Goal: Task Accomplishment & Management: Use online tool/utility

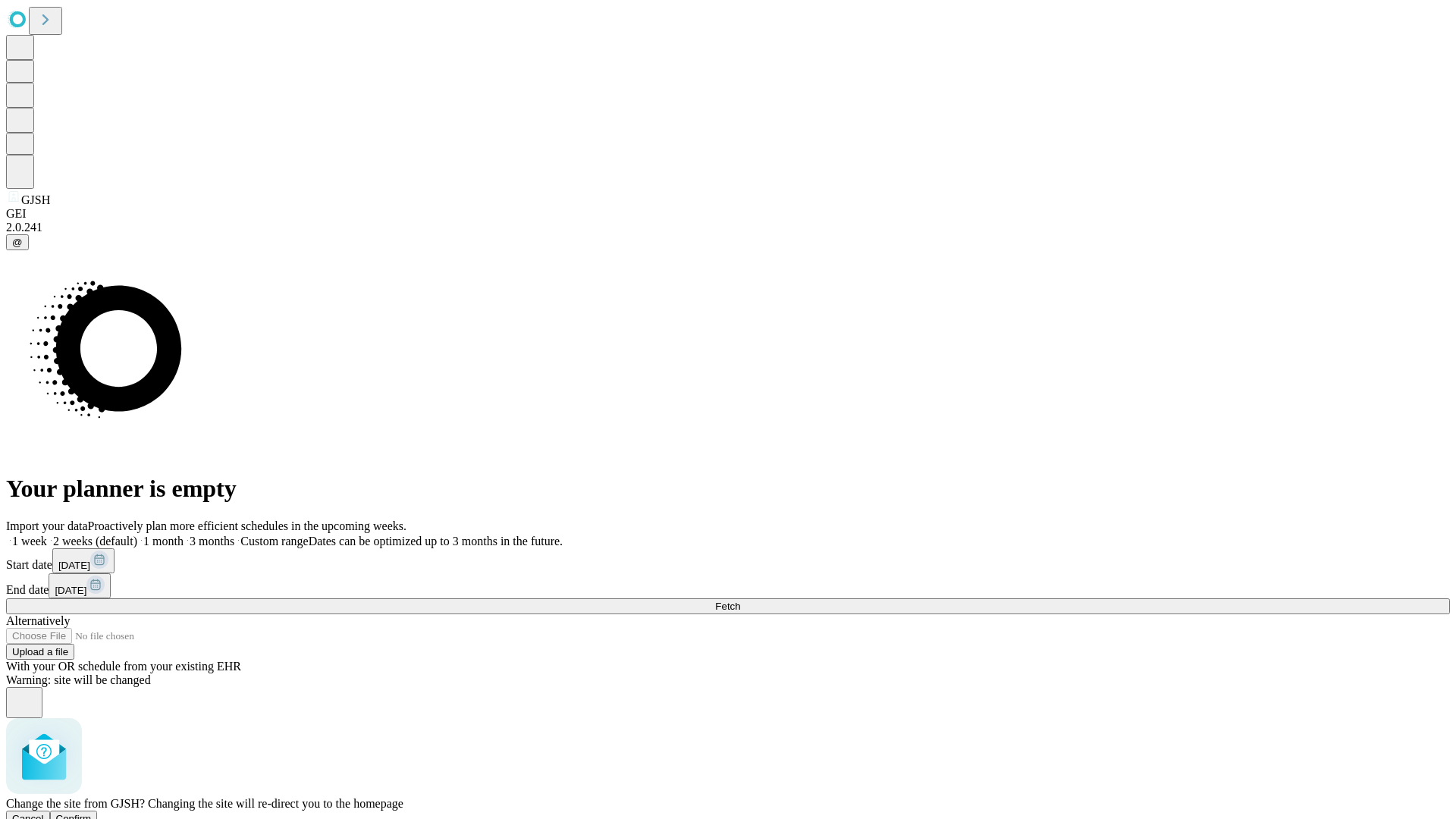
click at [92, 812] on span "Confirm" at bounding box center [73, 818] width 35 height 11
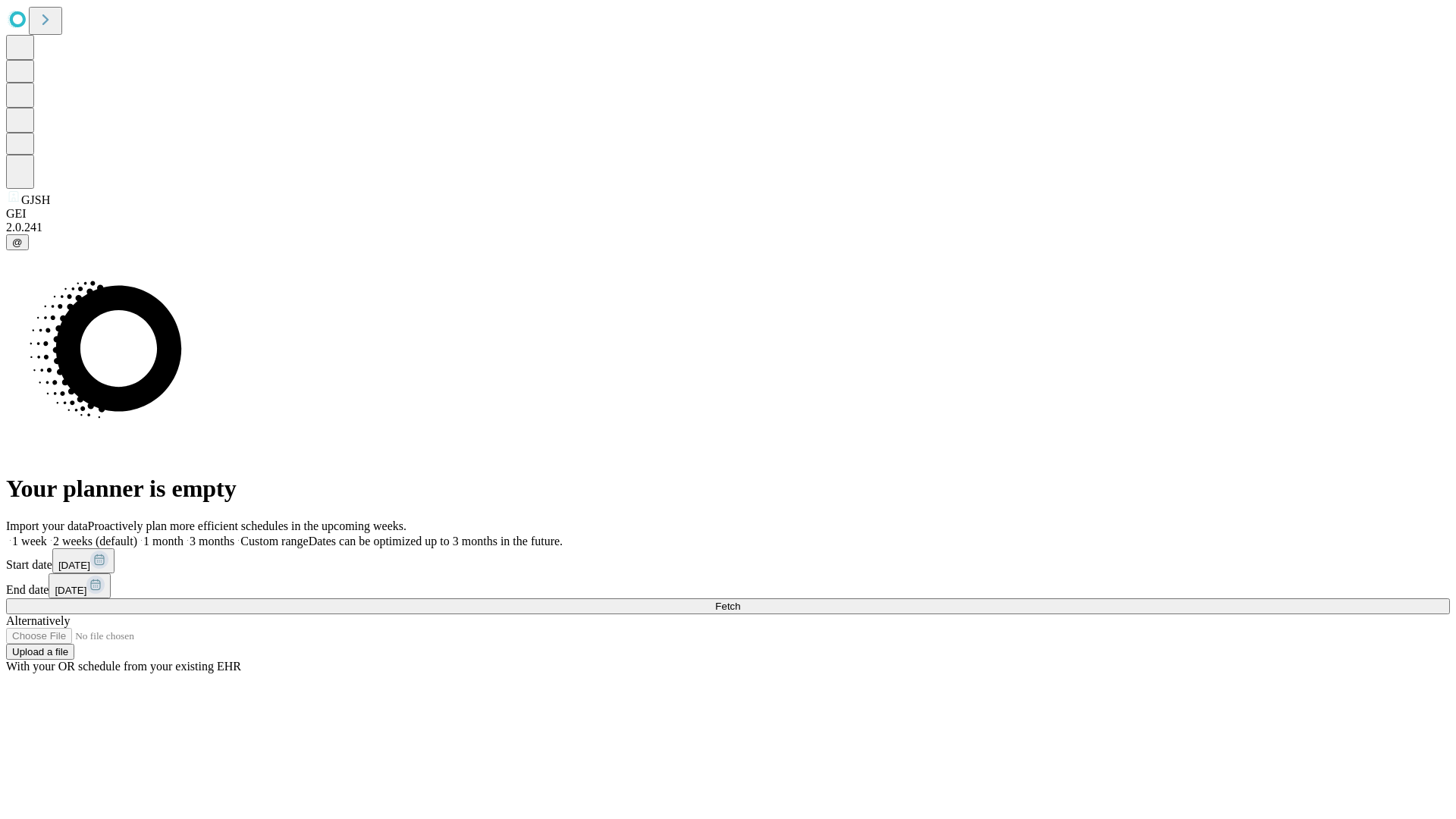
click at [137, 534] on label "2 weeks (default)" at bounding box center [92, 541] width 90 height 13
click at [740, 601] on span "Fetch" at bounding box center [727, 606] width 25 height 11
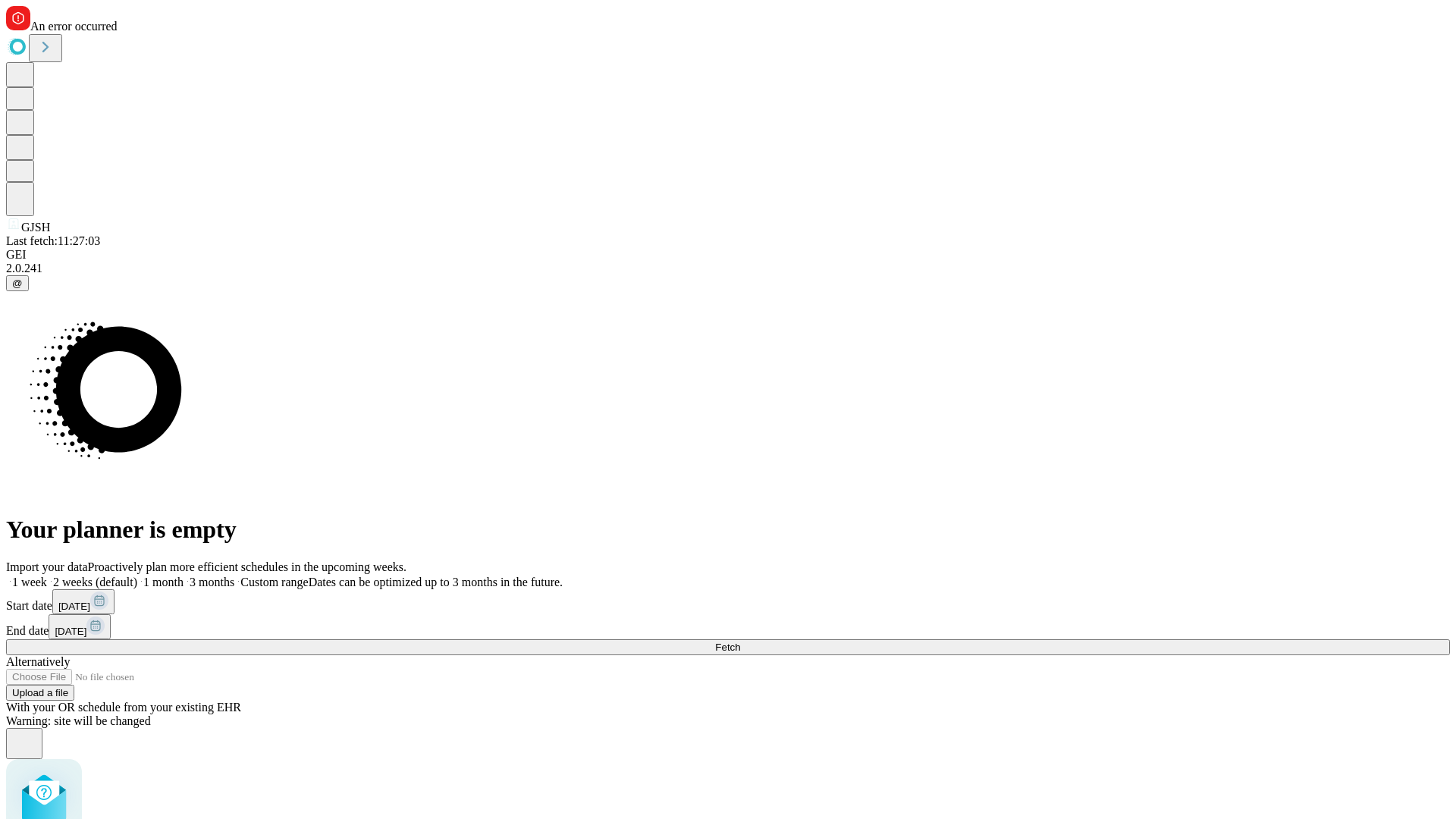
click at [137, 575] on label "2 weeks (default)" at bounding box center [92, 582] width 90 height 13
click at [740, 642] on span "Fetch" at bounding box center [727, 647] width 25 height 11
click at [137, 575] on label "2 weeks (default)" at bounding box center [92, 582] width 90 height 13
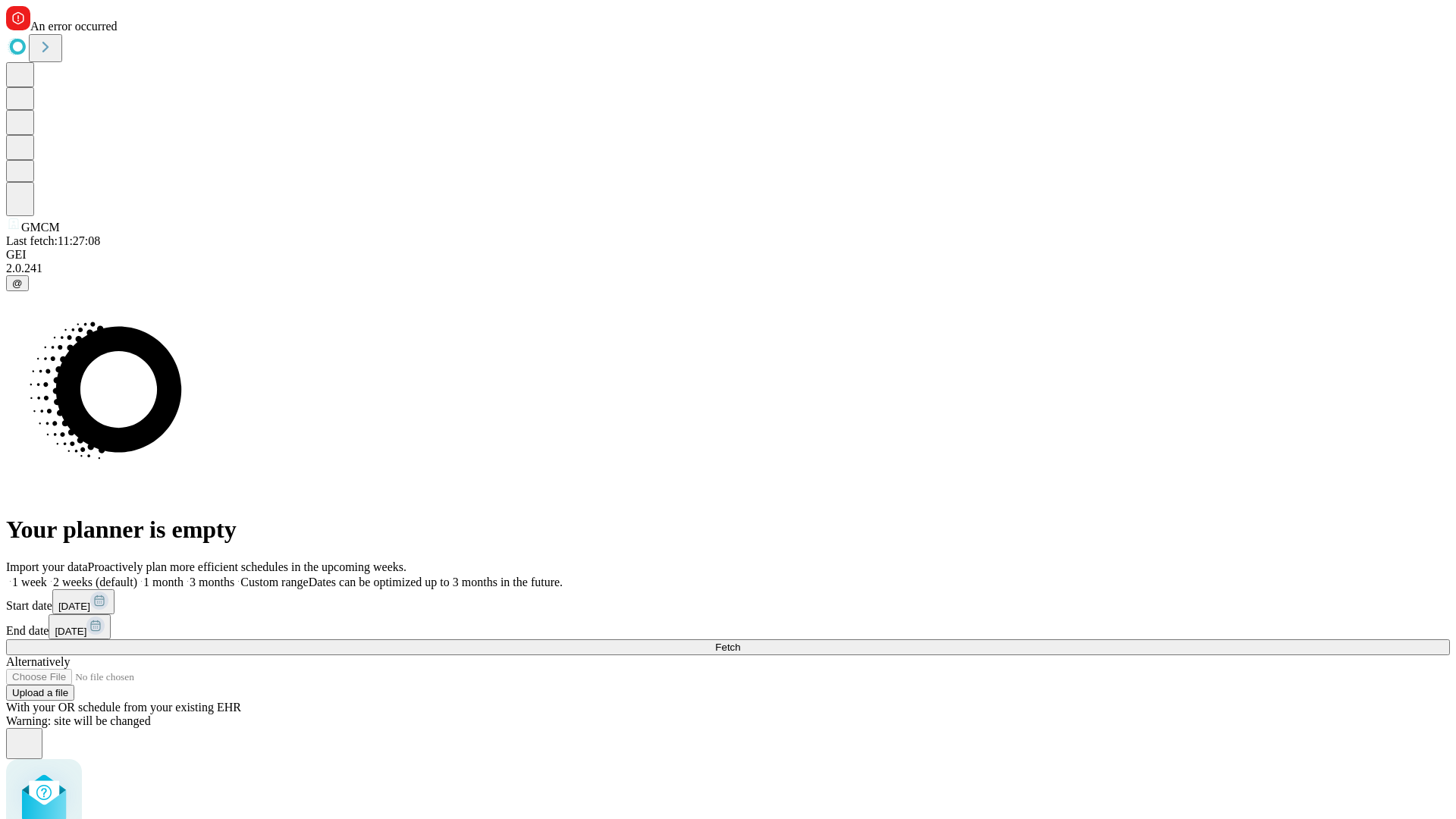
click at [740, 642] on span "Fetch" at bounding box center [727, 647] width 25 height 11
click at [137, 575] on label "2 weeks (default)" at bounding box center [92, 582] width 90 height 13
click at [740, 642] on span "Fetch" at bounding box center [727, 647] width 25 height 11
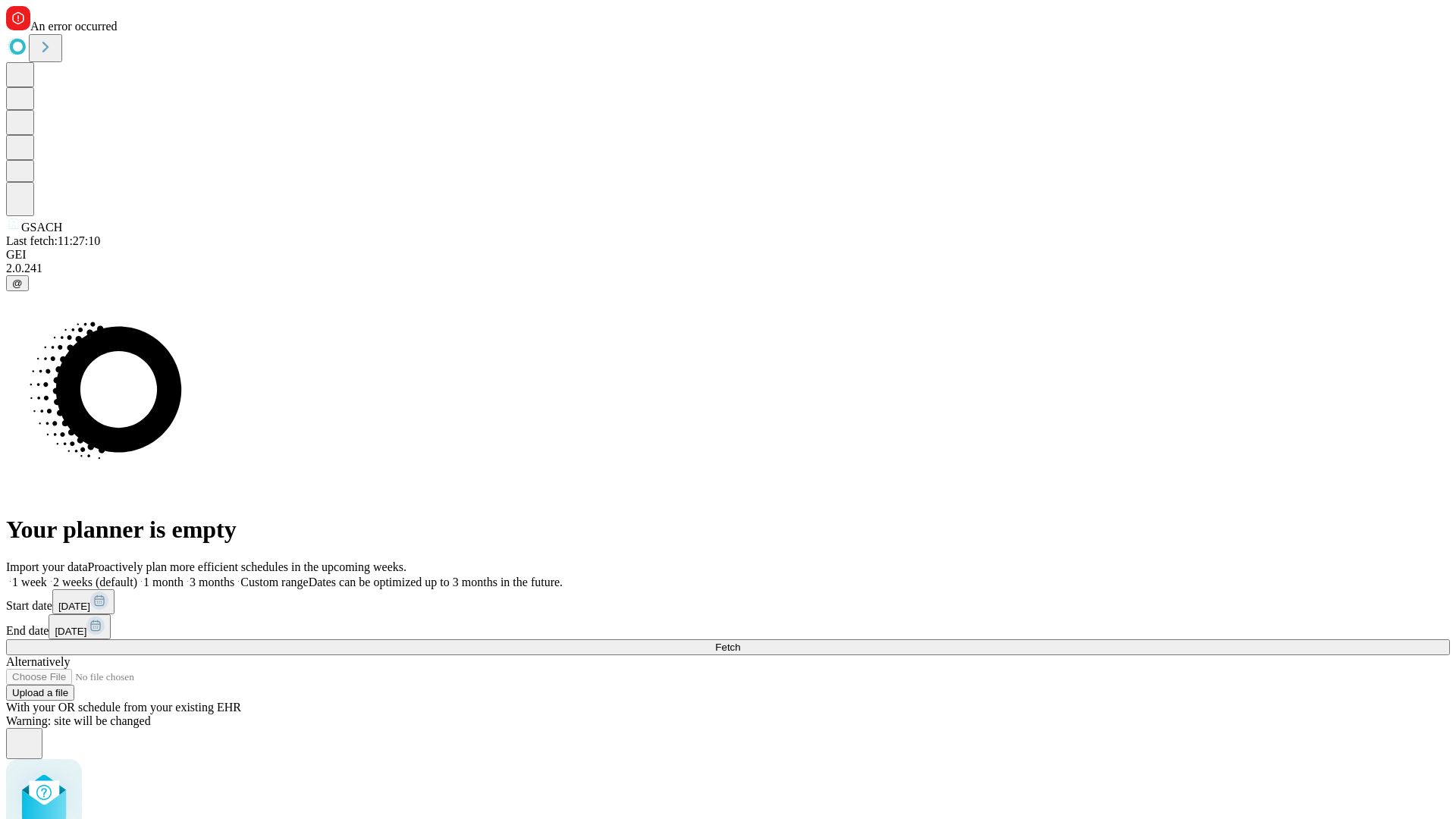
click at [137, 575] on label "2 weeks (default)" at bounding box center [92, 582] width 90 height 13
click at [740, 642] on span "Fetch" at bounding box center [727, 647] width 25 height 11
click at [137, 575] on label "2 weeks (default)" at bounding box center [92, 582] width 90 height 13
click at [740, 642] on span "Fetch" at bounding box center [727, 647] width 25 height 11
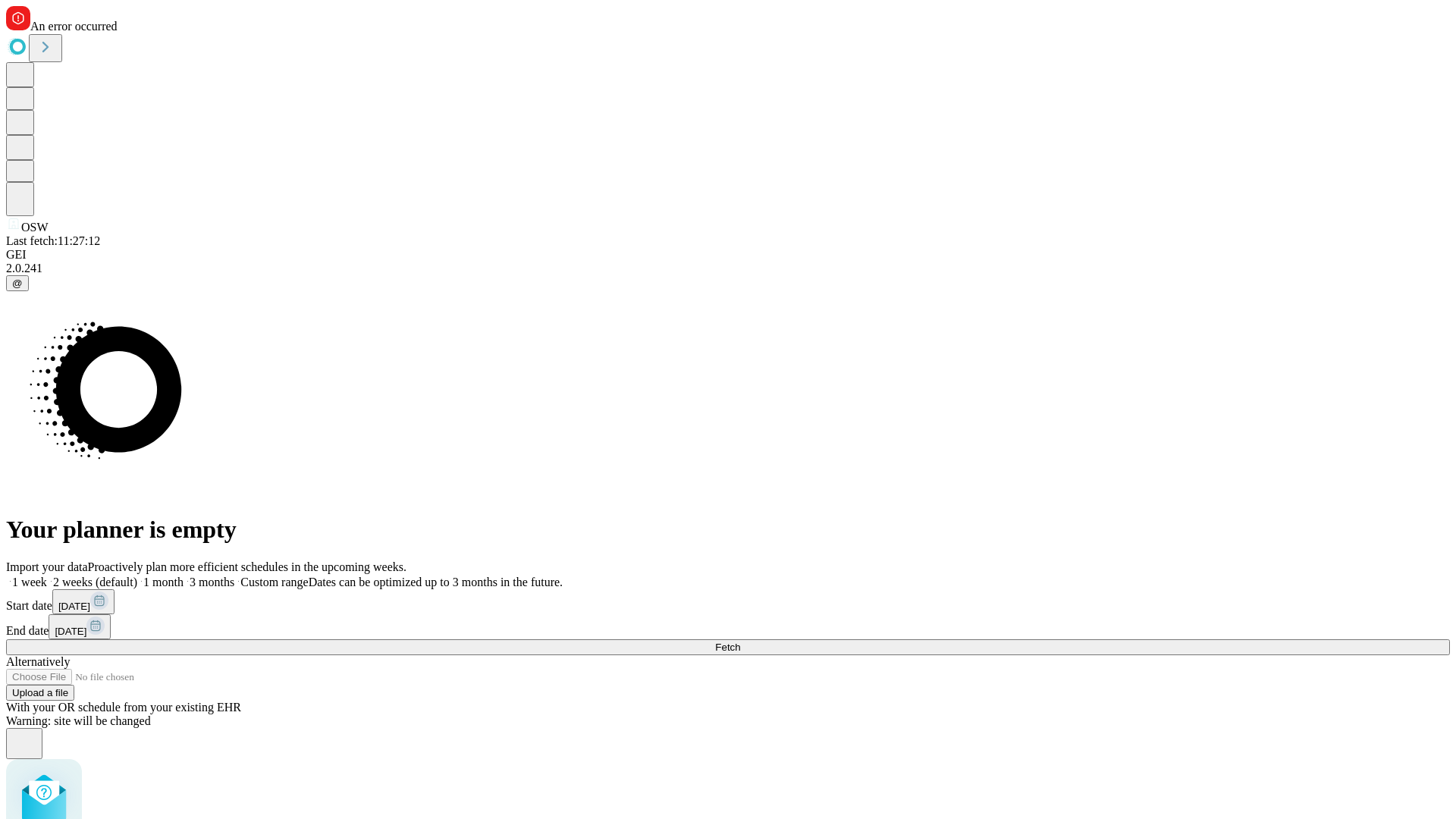
click at [137, 575] on label "2 weeks (default)" at bounding box center [92, 582] width 90 height 13
click at [740, 642] on span "Fetch" at bounding box center [727, 647] width 25 height 11
click at [137, 575] on label "2 weeks (default)" at bounding box center [92, 582] width 90 height 13
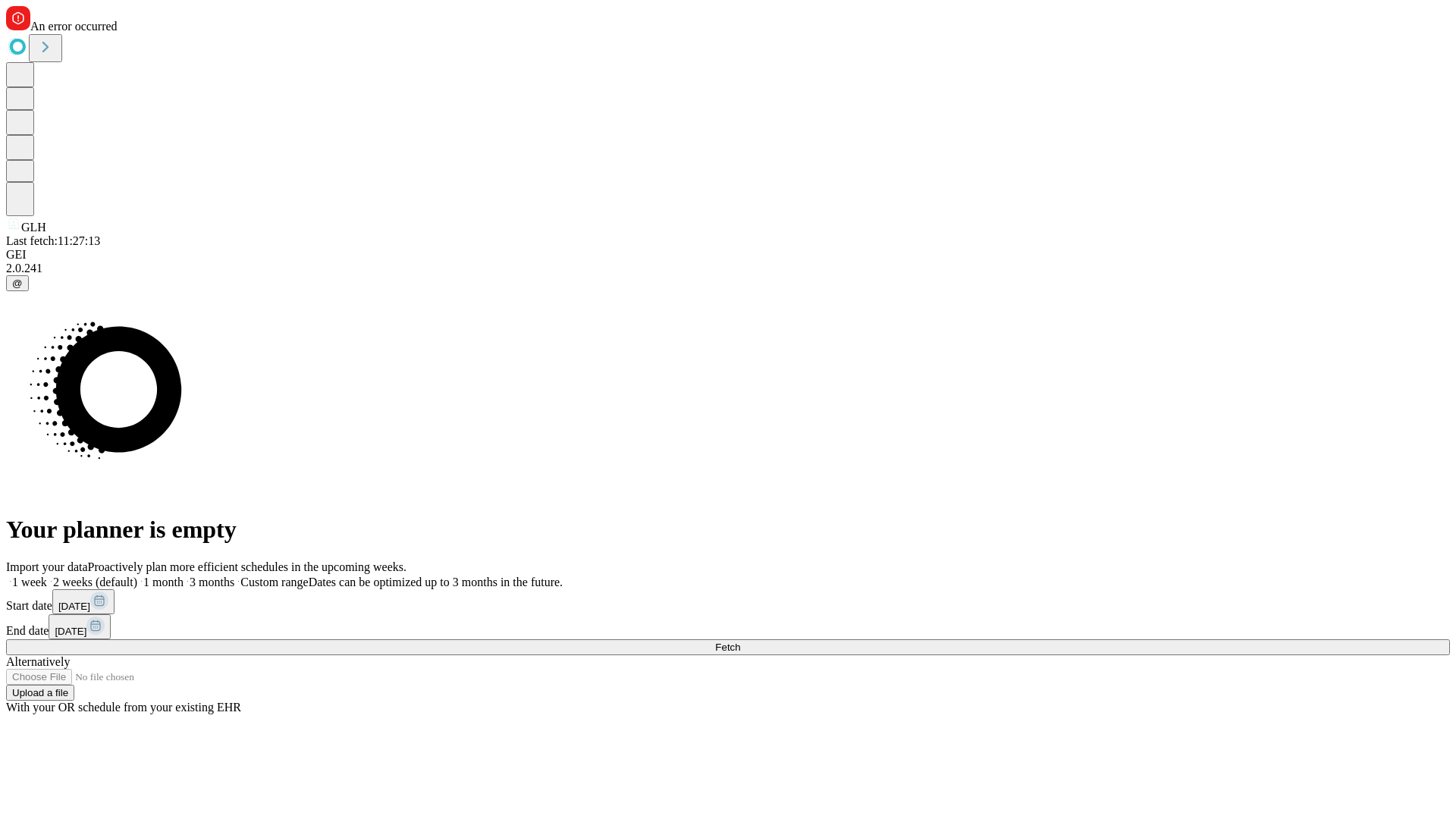
click at [740, 642] on span "Fetch" at bounding box center [727, 647] width 25 height 11
click at [137, 575] on label "2 weeks (default)" at bounding box center [92, 582] width 90 height 13
click at [740, 642] on span "Fetch" at bounding box center [727, 647] width 25 height 11
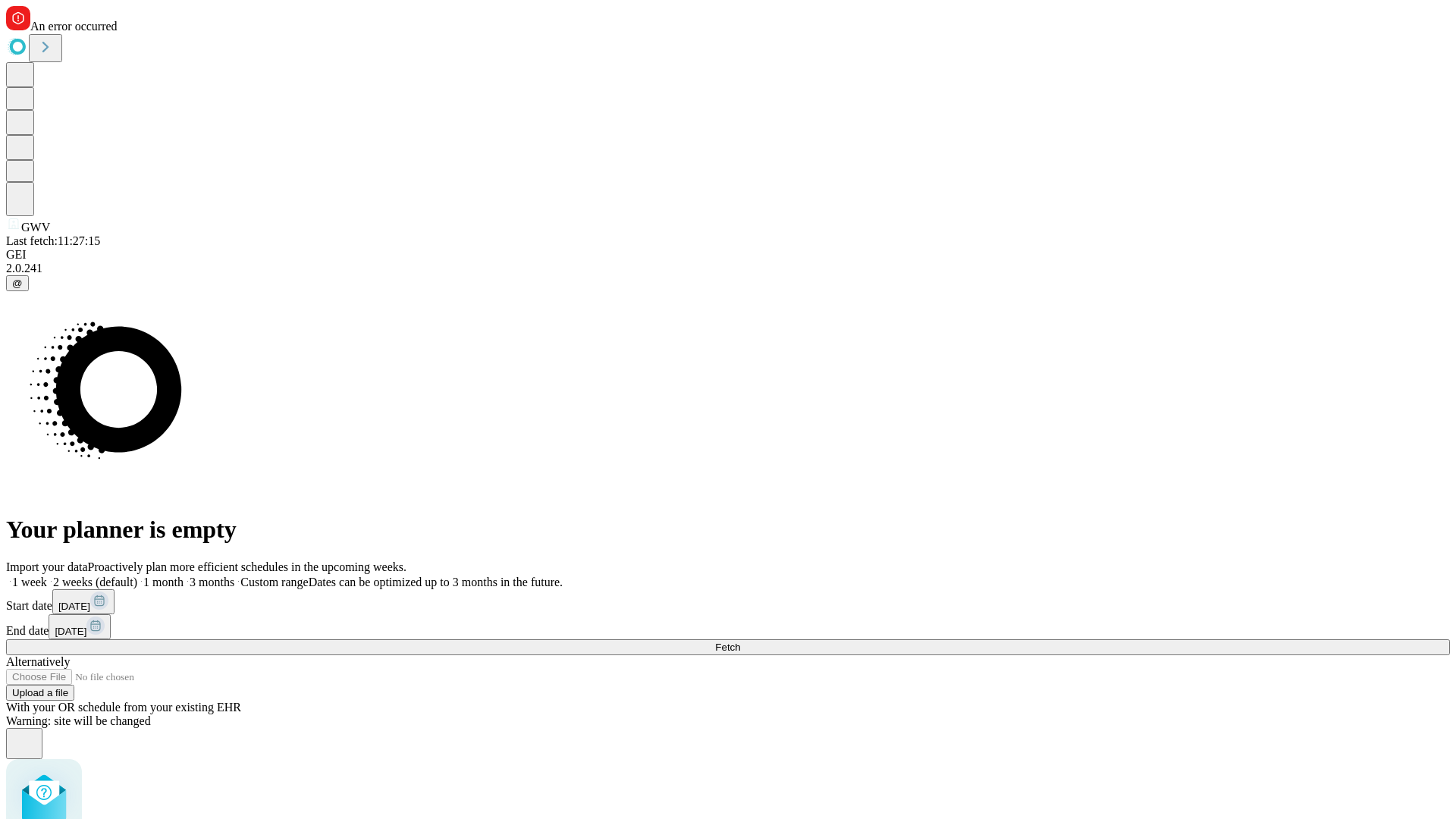
click at [137, 575] on label "2 weeks (default)" at bounding box center [92, 582] width 90 height 13
click at [740, 642] on span "Fetch" at bounding box center [727, 647] width 25 height 11
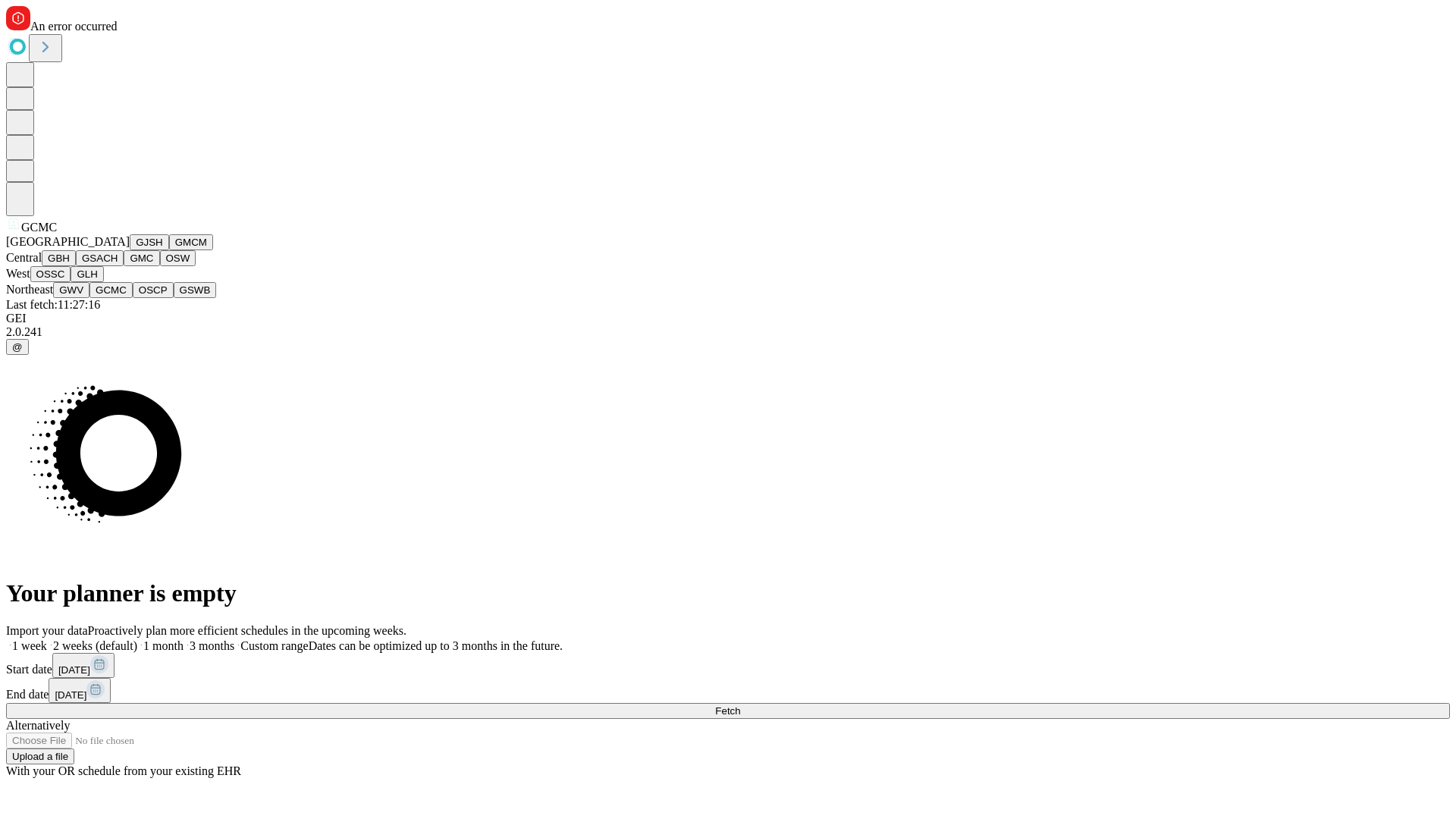
click at [133, 298] on button "OSCP" at bounding box center [153, 290] width 41 height 16
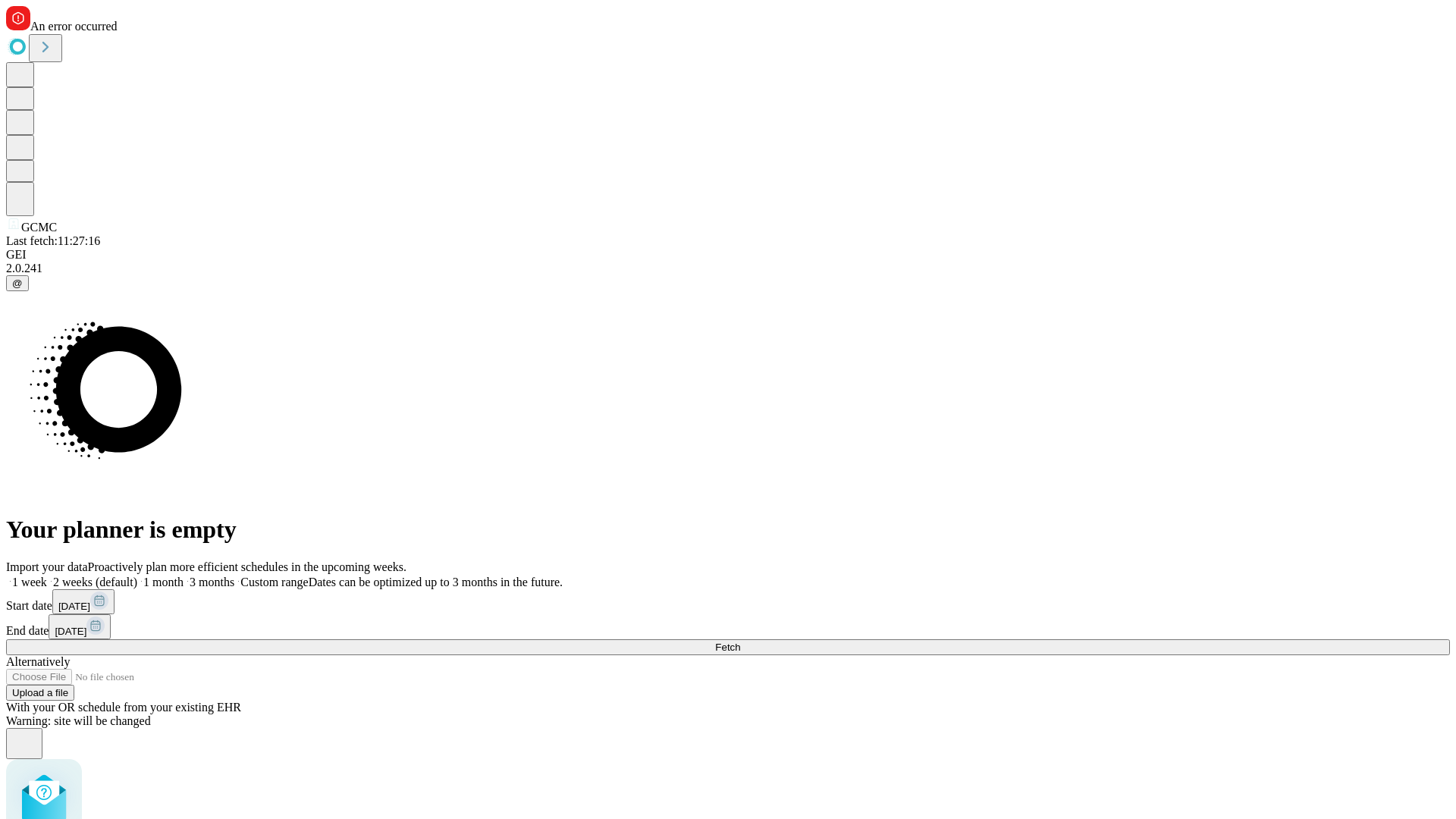
click at [137, 575] on label "2 weeks (default)" at bounding box center [92, 582] width 90 height 13
click at [740, 642] on span "Fetch" at bounding box center [727, 647] width 25 height 11
click at [137, 575] on label "2 weeks (default)" at bounding box center [92, 582] width 90 height 13
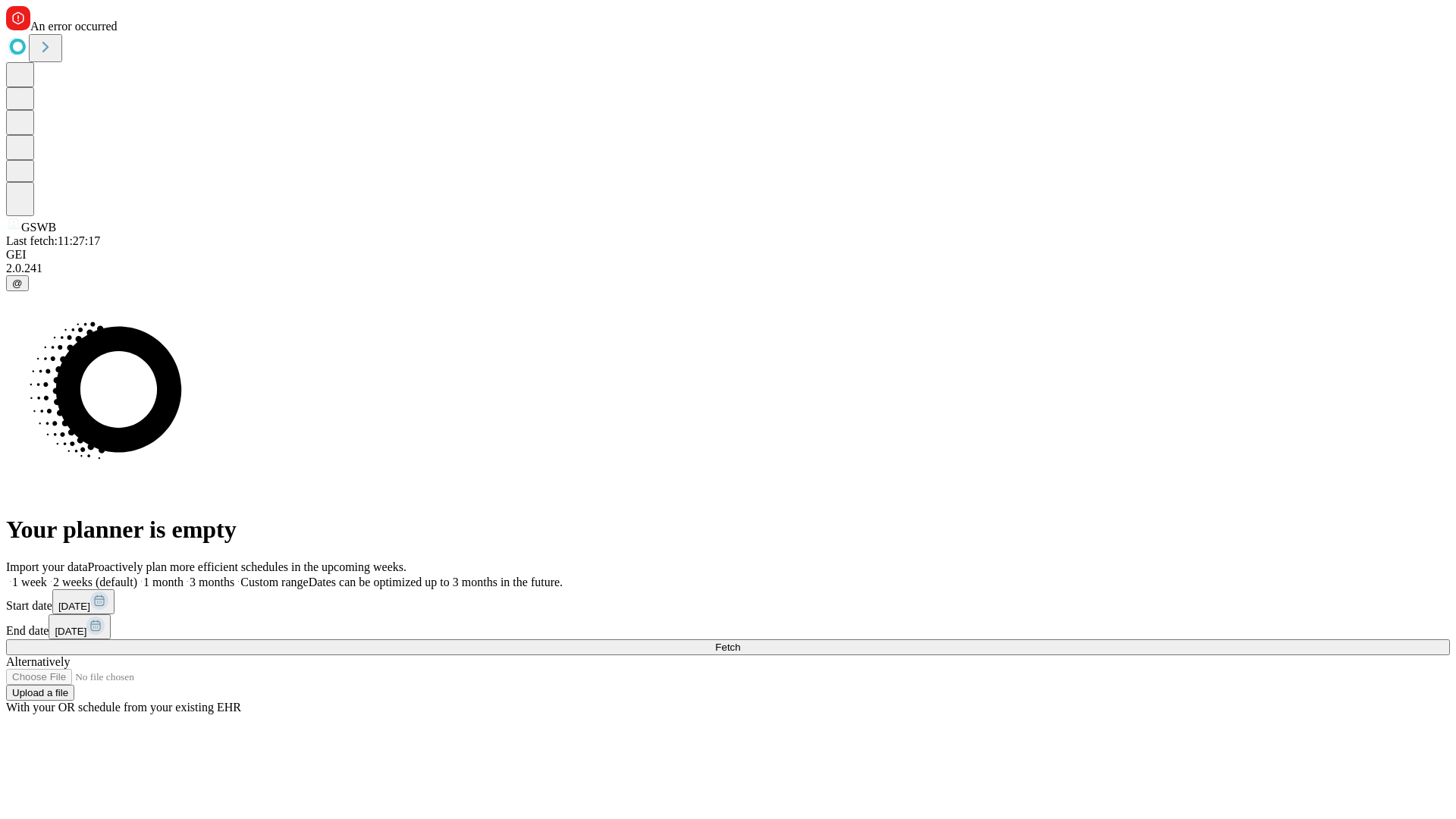
click at [740, 642] on span "Fetch" at bounding box center [727, 647] width 25 height 11
